Goal: Task Accomplishment & Management: Use online tool/utility

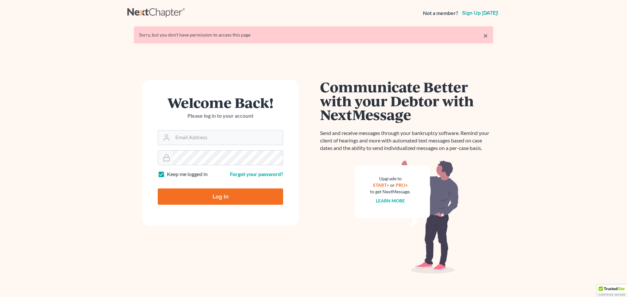
type input "[PERSON_NAME][EMAIL_ADDRESS][DOMAIN_NAME]"
click at [224, 198] on input "Log In" at bounding box center [220, 197] width 125 height 16
type input "Thinking..."
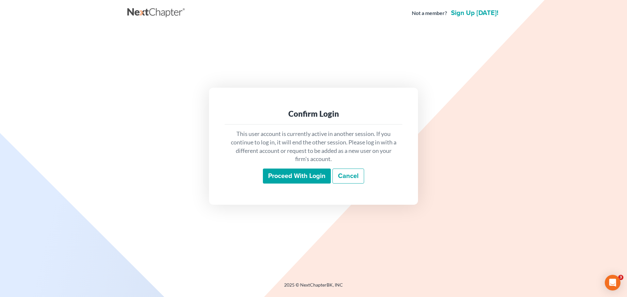
click at [296, 176] on input "Proceed with login" at bounding box center [297, 176] width 68 height 15
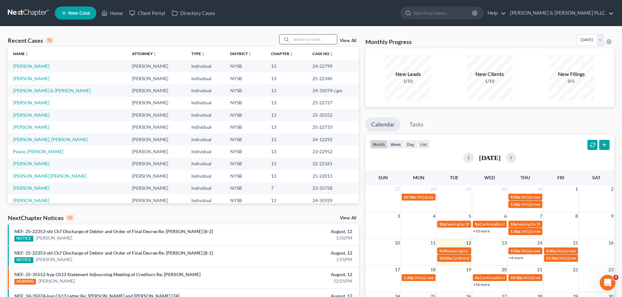
click at [302, 39] on input "search" at bounding box center [314, 39] width 46 height 9
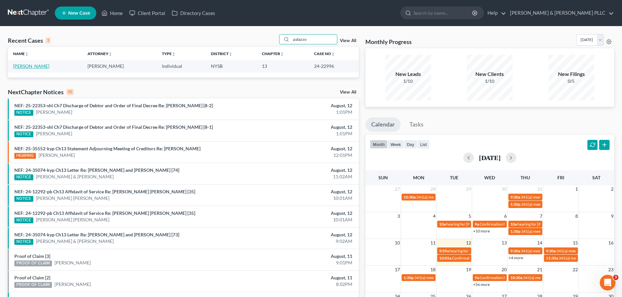
type input "palazzo"
click at [37, 65] on link "[PERSON_NAME]" at bounding box center [31, 66] width 36 height 6
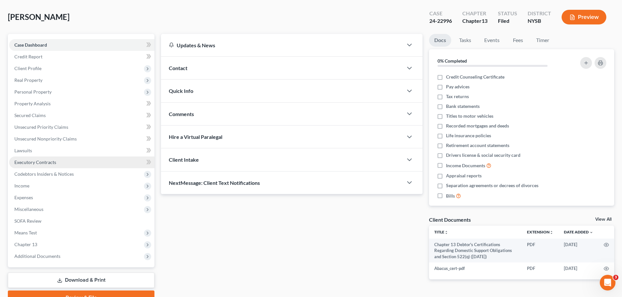
scroll to position [33, 0]
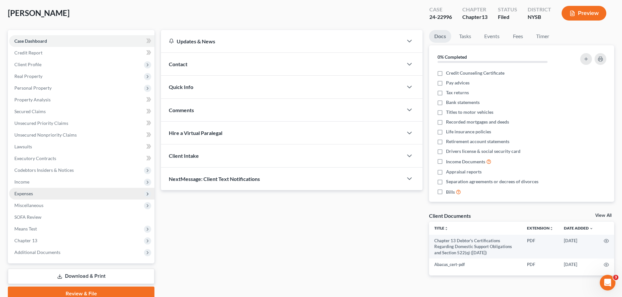
click at [32, 194] on span "Expenses" at bounding box center [23, 194] width 19 height 6
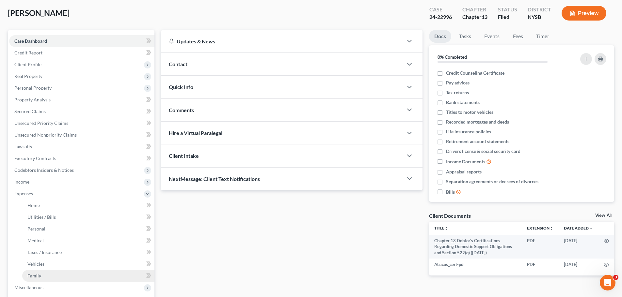
click at [35, 275] on span "Family" at bounding box center [34, 276] width 14 height 6
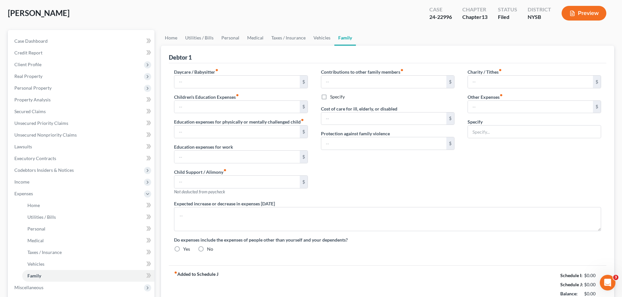
type input "0.00"
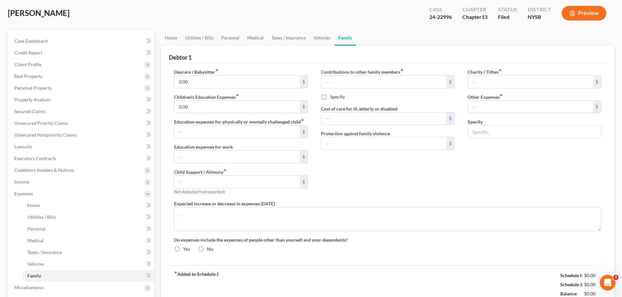
type input "0.00"
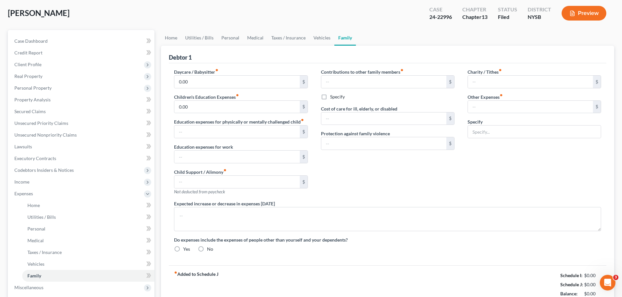
radio input "true"
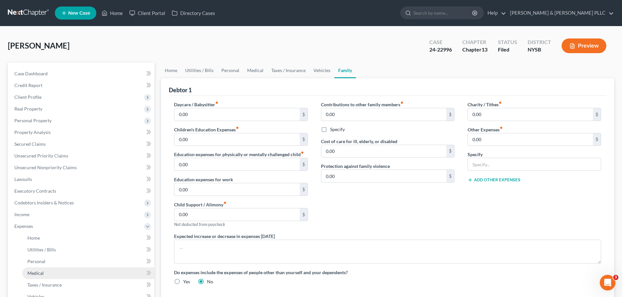
scroll to position [144, 0]
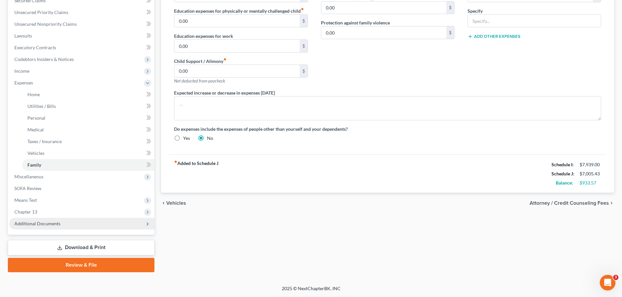
click at [36, 220] on span "Additional Documents" at bounding box center [81, 224] width 145 height 12
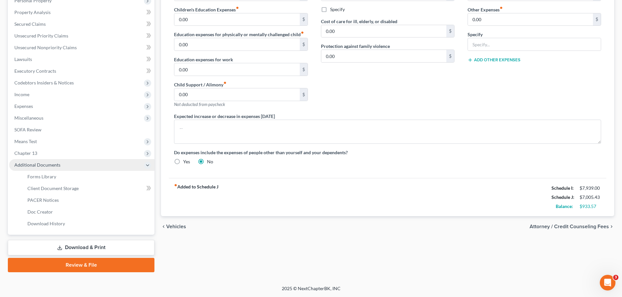
scroll to position [120, 0]
click at [51, 202] on span "PACER Notices" at bounding box center [42, 200] width 31 height 6
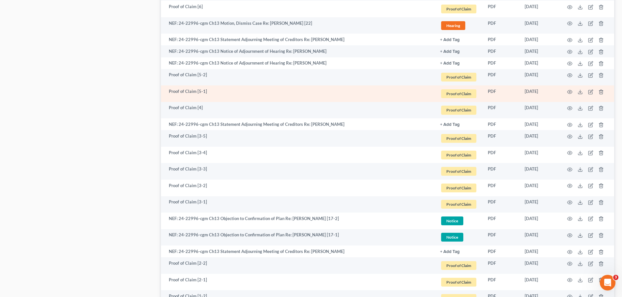
scroll to position [620, 0]
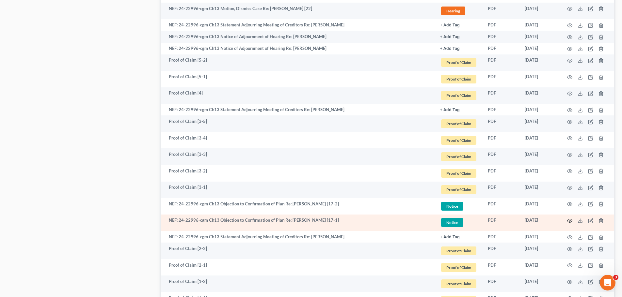
click at [569, 220] on circle "button" at bounding box center [569, 220] width 1 height 1
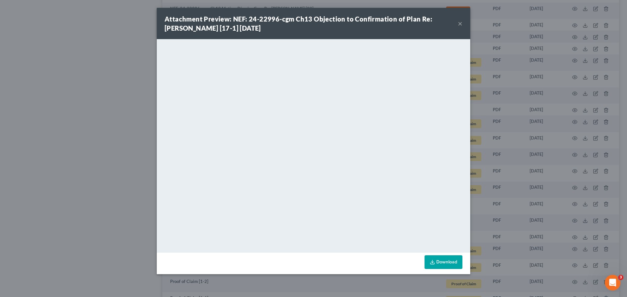
click at [459, 21] on button "×" at bounding box center [460, 24] width 5 height 8
